Goal: Task Accomplishment & Management: Use online tool/utility

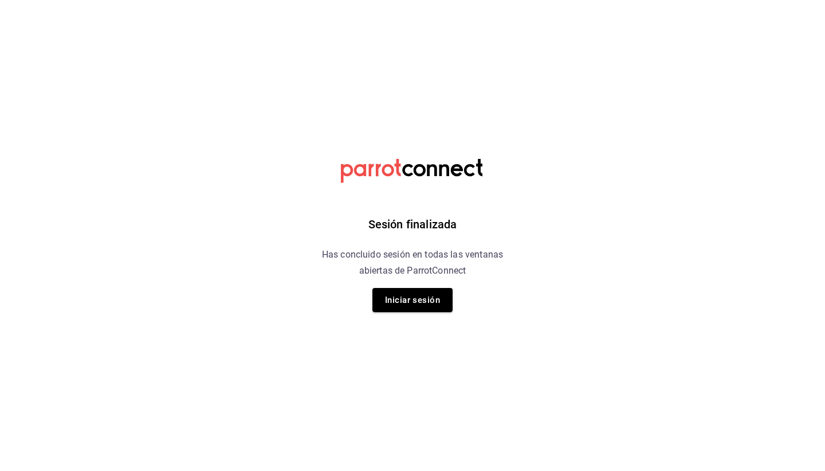
click at [420, 312] on div "Sesión finalizada Has concluido sesión en todas las ventanas abiertas de Parrot…" at bounding box center [412, 235] width 289 height 471
click at [420, 304] on button "Iniciar sesión" at bounding box center [413, 300] width 80 height 24
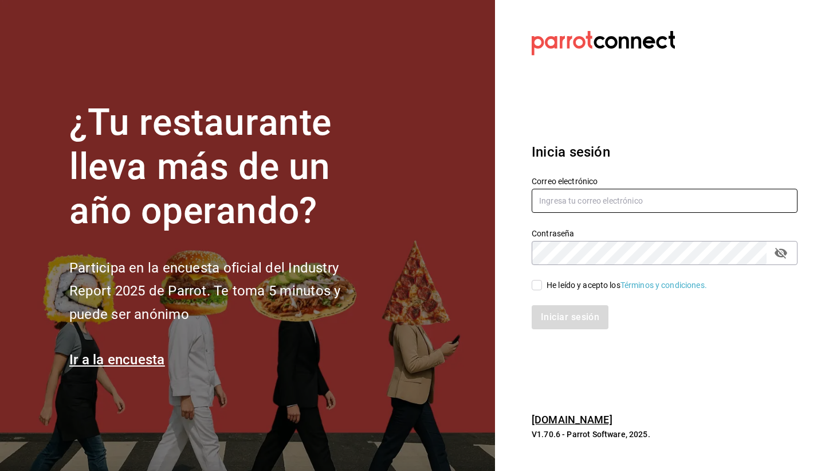
type input "[EMAIL_ADDRESS][DOMAIN_NAME]"
click at [539, 288] on input "He leído y acepto los Términos y condiciones." at bounding box center [537, 285] width 10 height 10
checkbox input "true"
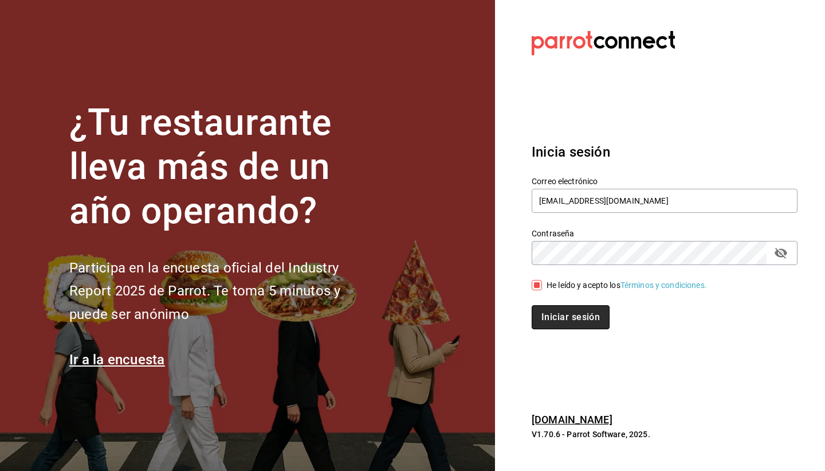
click at [572, 322] on button "Iniciar sesión" at bounding box center [571, 317] width 78 height 24
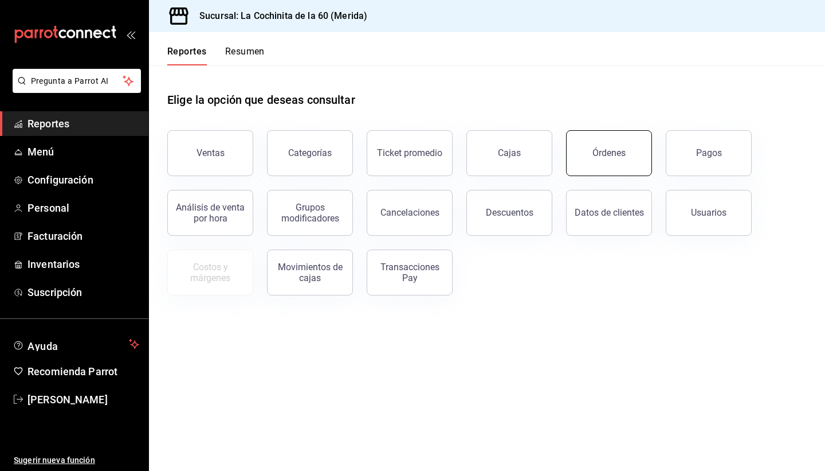
click at [604, 159] on button "Órdenes" at bounding box center [609, 153] width 86 height 46
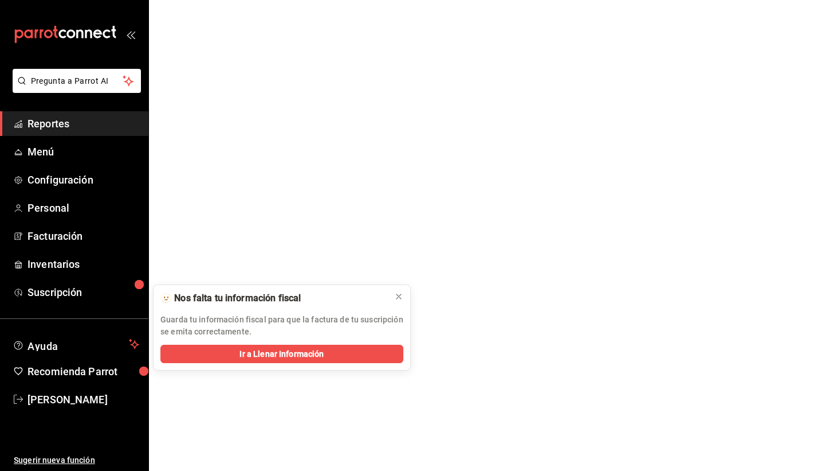
click at [604, 0] on html "Pregunta a Parrot AI Reportes Menú Configuración Personal Facturación Inventari…" at bounding box center [412, 0] width 825 height 0
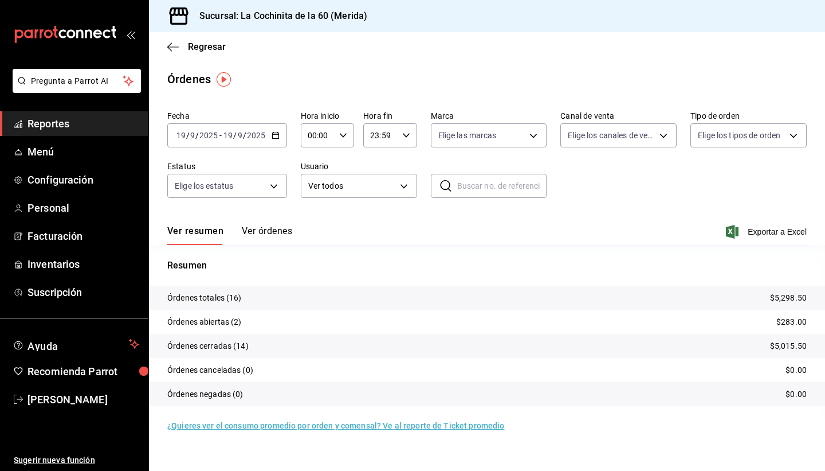
click at [83, 126] on span "Reportes" at bounding box center [84, 123] width 112 height 15
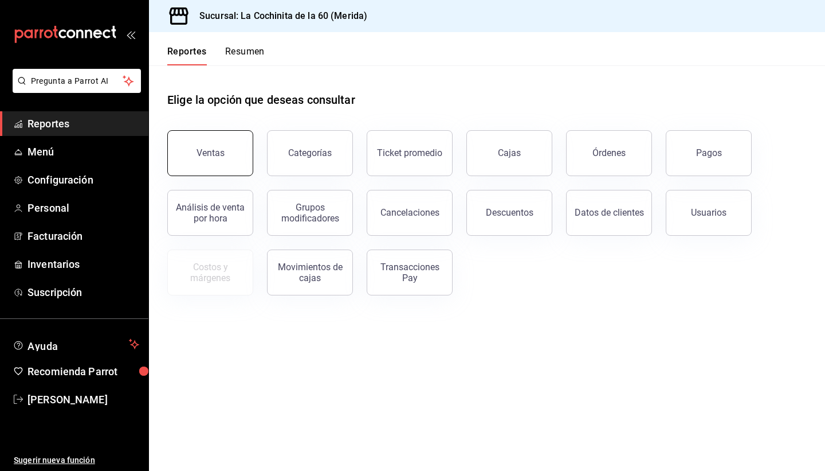
click at [190, 137] on button "Ventas" at bounding box center [210, 153] width 86 height 46
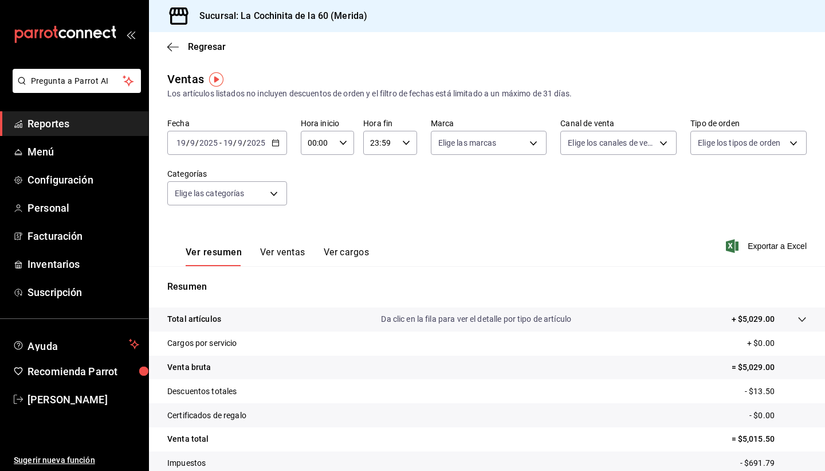
click at [52, 127] on span "Reportes" at bounding box center [84, 123] width 112 height 15
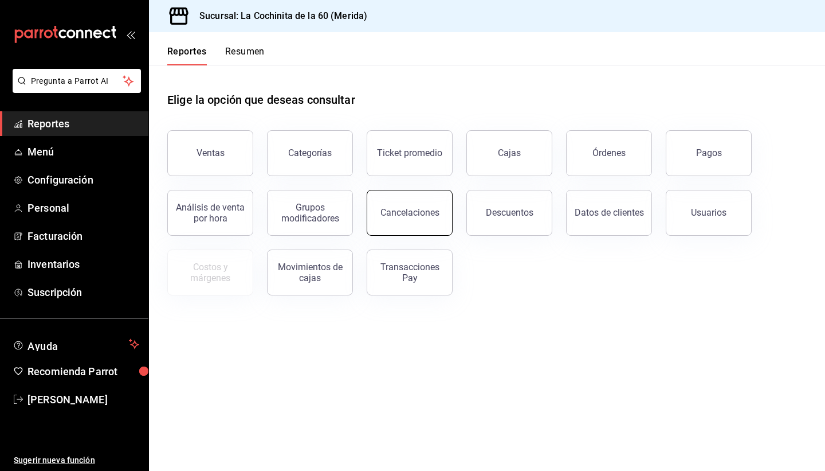
click at [381, 223] on button "Cancelaciones" at bounding box center [410, 213] width 86 height 46
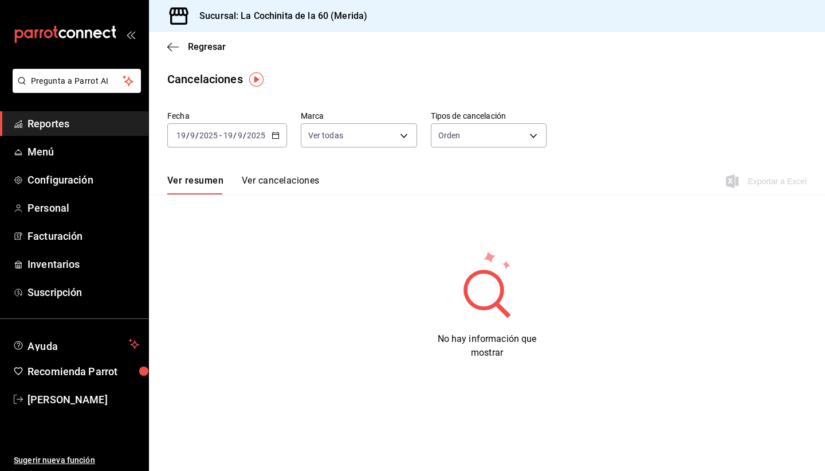
click at [269, 136] on div "2025-09-19 19 / 9 / 2025 - 2025-09-19 19 / 9 / 2025" at bounding box center [227, 135] width 120 height 24
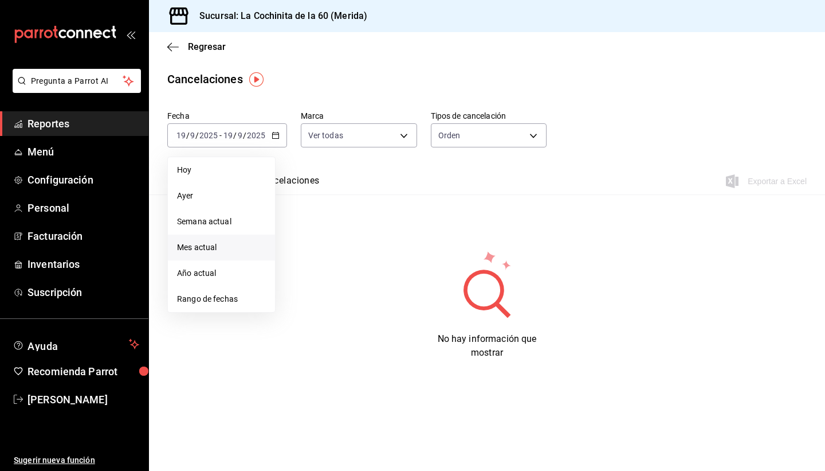
click at [210, 245] on span "Mes actual" at bounding box center [221, 247] width 89 height 12
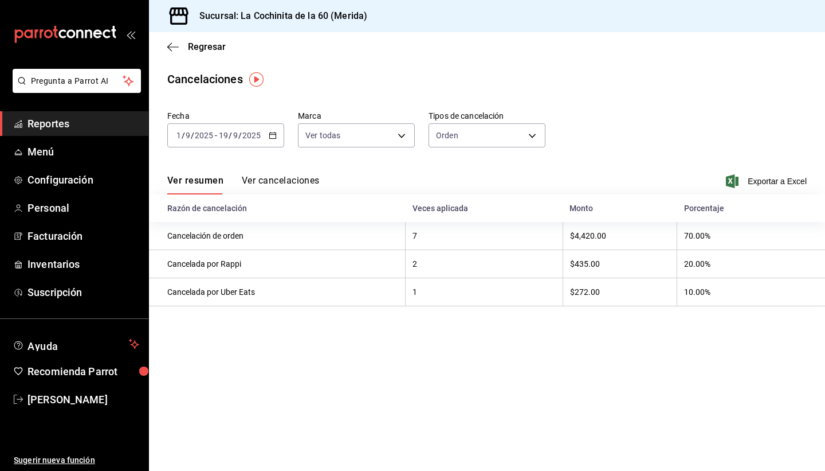
click at [246, 131] on input "2025" at bounding box center [251, 135] width 19 height 9
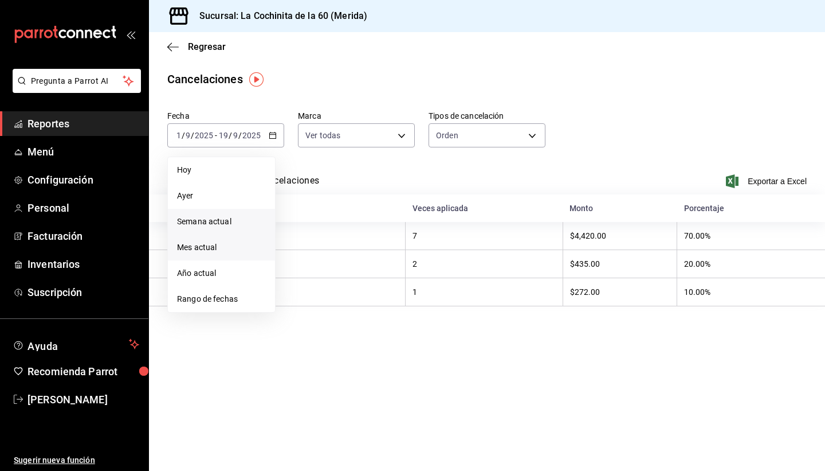
click at [220, 224] on span "Semana actual" at bounding box center [221, 222] width 89 height 12
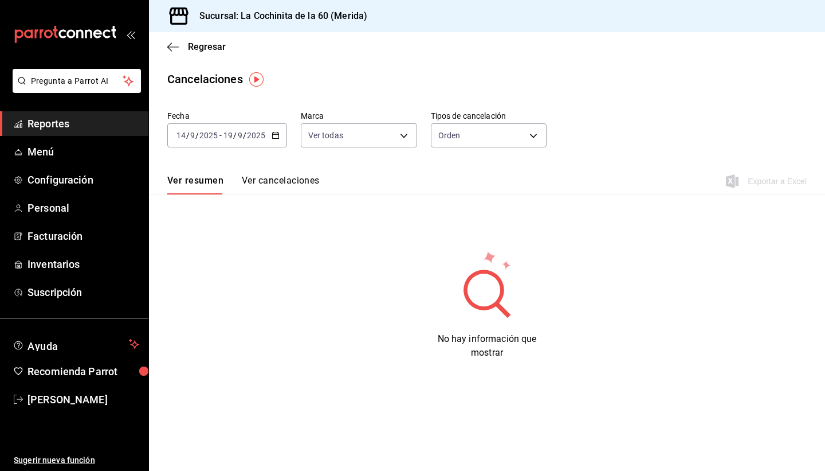
click at [283, 183] on button "Ver cancelaciones" at bounding box center [281, 184] width 78 height 19
click at [395, 147] on body "Pregunta a Parrot AI Reportes Menú Configuración Personal Facturación Inventari…" at bounding box center [412, 235] width 825 height 471
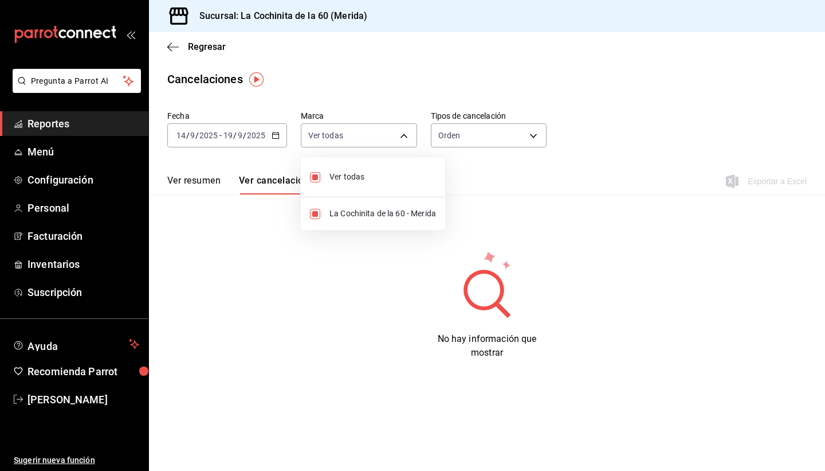
click at [518, 138] on div at bounding box center [412, 235] width 825 height 471
click at [222, 134] on div "2025-09-19 19 / 9 / 2025" at bounding box center [244, 135] width 45 height 9
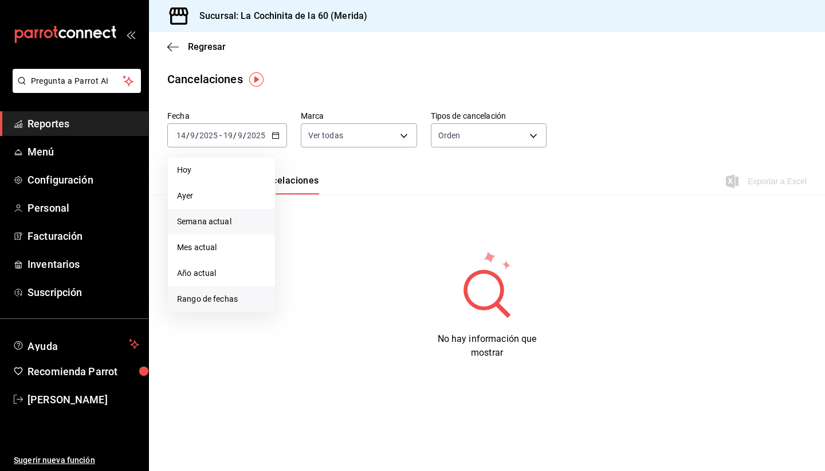
click at [218, 304] on span "Rango de fechas" at bounding box center [221, 299] width 89 height 12
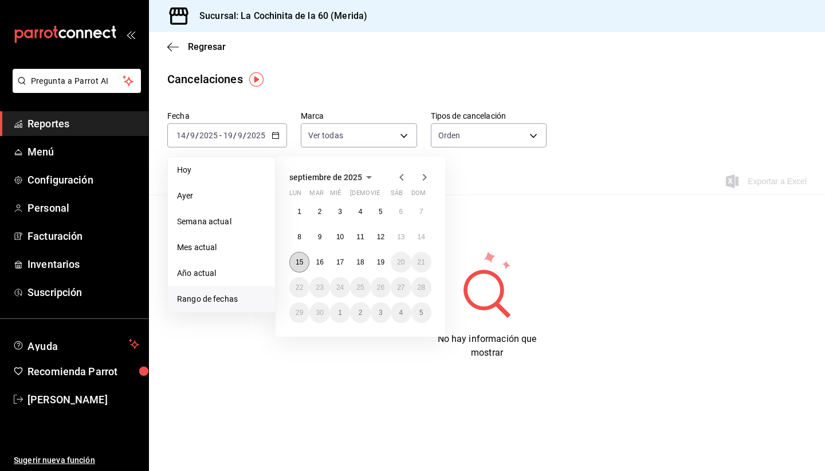
click at [296, 264] on abbr "15" at bounding box center [299, 262] width 7 height 8
click at [338, 268] on button "17" at bounding box center [340, 262] width 20 height 21
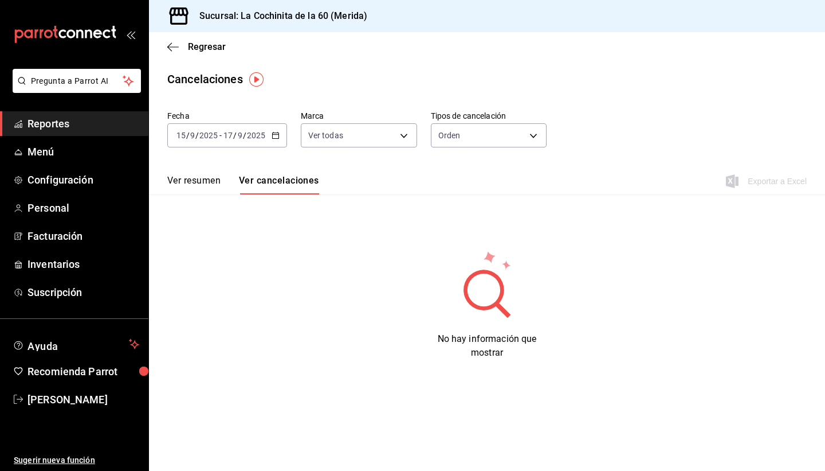
click at [206, 185] on button "Ver resumen" at bounding box center [193, 184] width 53 height 19
click at [61, 142] on link "Menú" at bounding box center [74, 151] width 148 height 25
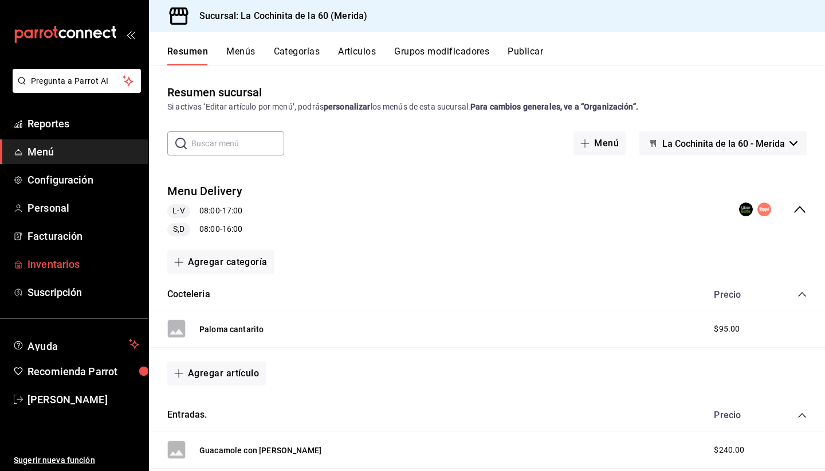
click at [56, 267] on span "Inventarios" at bounding box center [84, 263] width 112 height 15
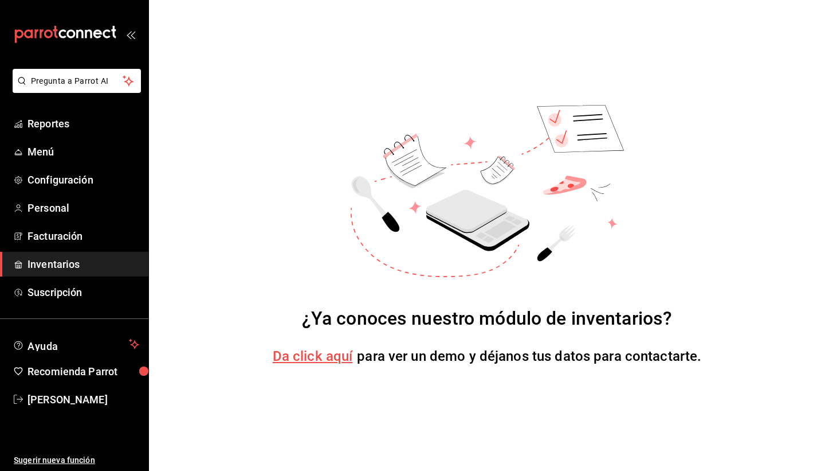
click at [305, 359] on span "Da click aquí" at bounding box center [313, 356] width 80 height 16
click at [283, 336] on div "¿Ya conoces nuestro módulo de inventarios? Da click aquí para ver un demo y déj…" at bounding box center [487, 235] width 676 height 471
click at [311, 357] on span "Da click aquí" at bounding box center [313, 356] width 80 height 16
